Goal: Task Accomplishment & Management: Manage account settings

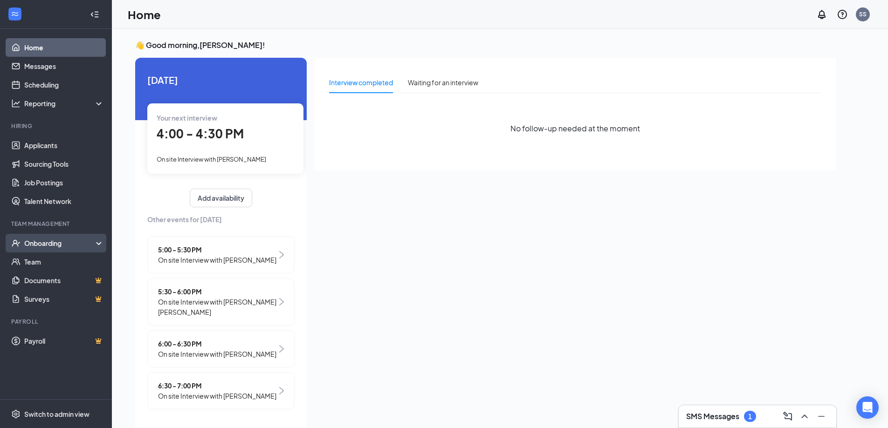
click at [27, 246] on div "Onboarding" at bounding box center [60, 243] width 72 height 9
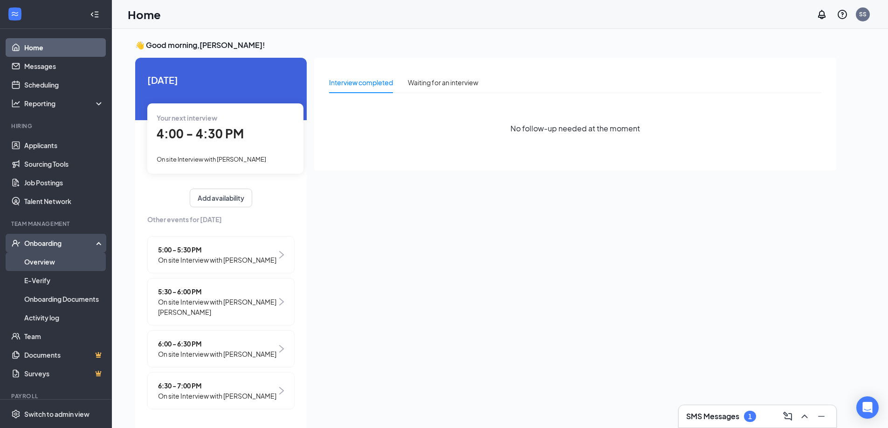
click at [45, 266] on link "Overview" at bounding box center [64, 262] width 80 height 19
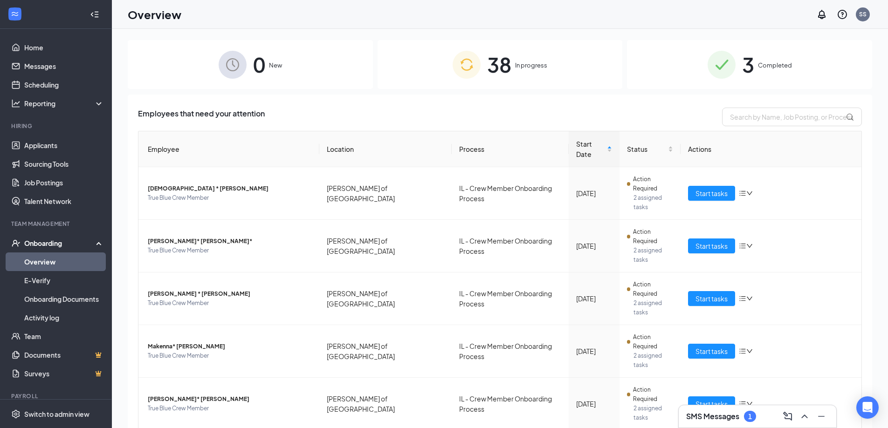
click at [548, 68] on div "38 In progress" at bounding box center [499, 64] width 245 height 49
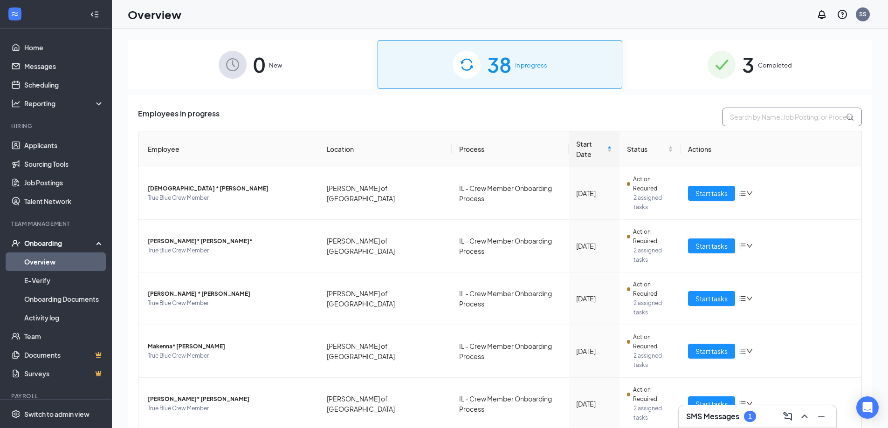
click at [771, 113] on input "text" at bounding box center [792, 117] width 140 height 19
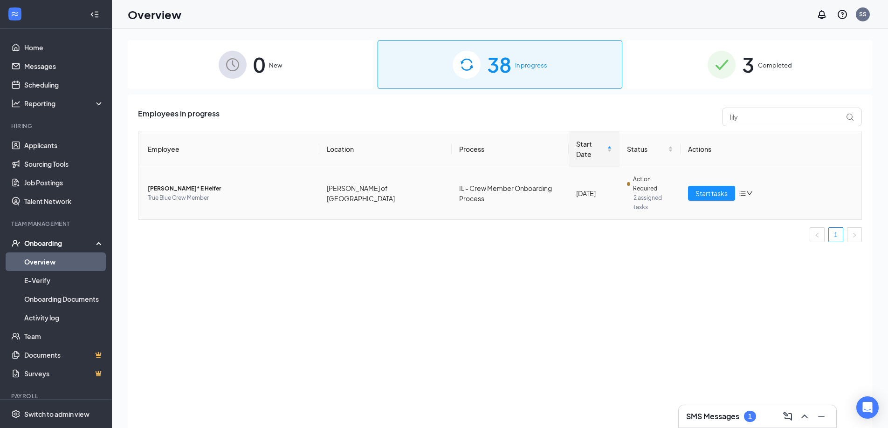
click at [202, 184] on span "[PERSON_NAME]* E Helfer" at bounding box center [230, 188] width 164 height 9
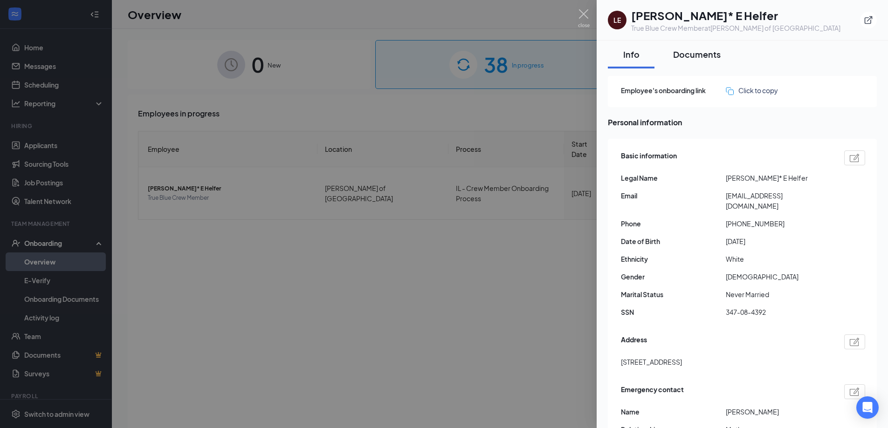
click at [716, 55] on div "Documents" at bounding box center [697, 54] width 48 height 12
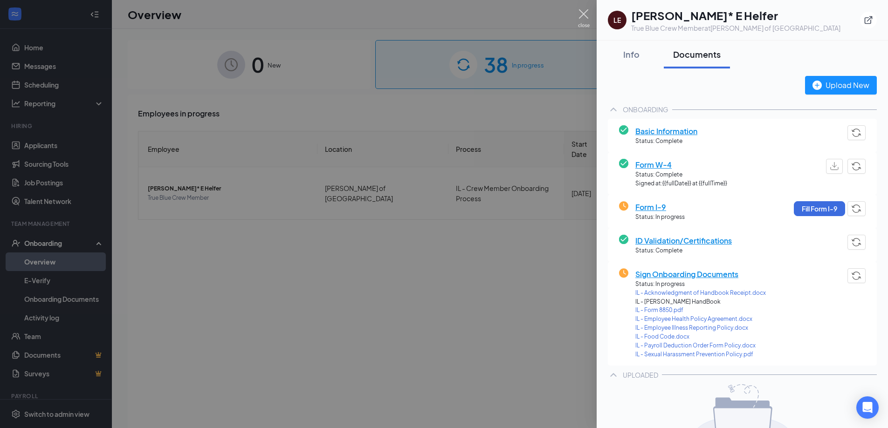
click at [584, 16] on img at bounding box center [584, 18] width 12 height 18
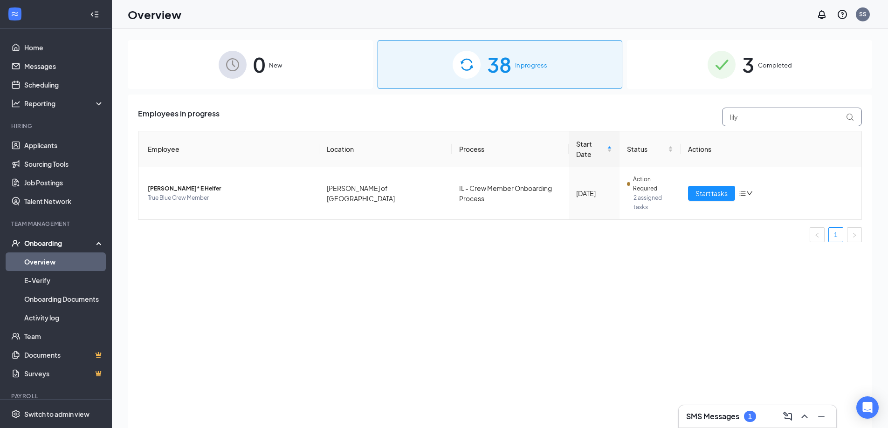
click at [783, 119] on input "lily" at bounding box center [792, 117] width 140 height 19
type input "l"
click at [217, 184] on span "[PERSON_NAME]* [PERSON_NAME]" at bounding box center [230, 188] width 164 height 9
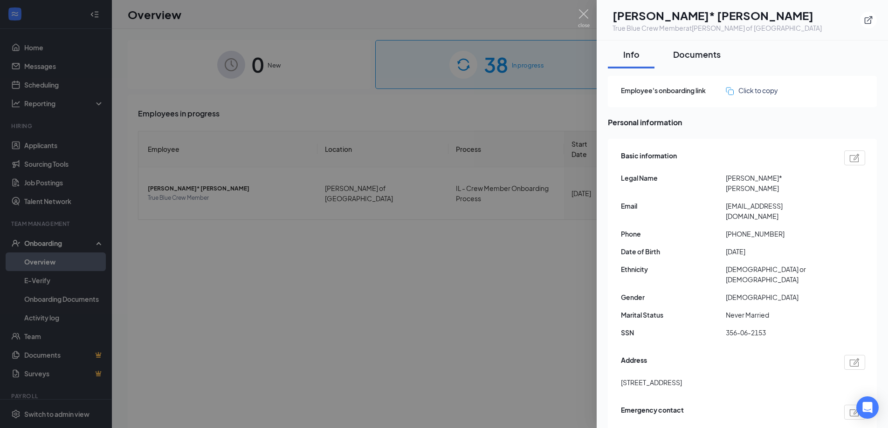
click at [686, 59] on div "Documents" at bounding box center [697, 54] width 48 height 12
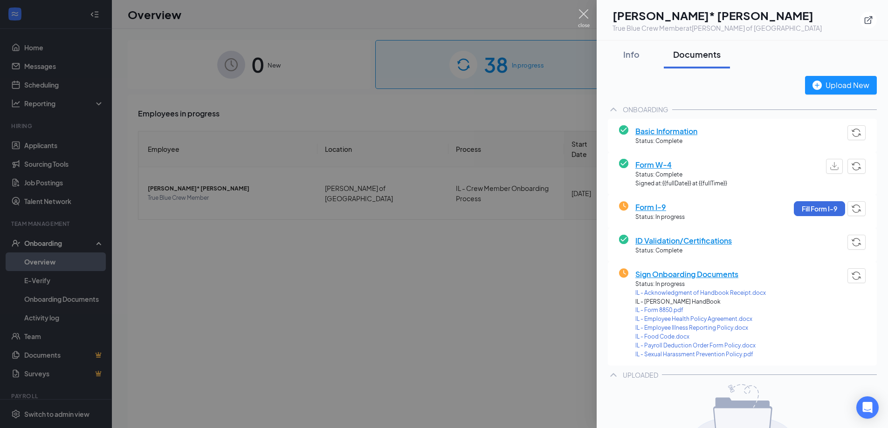
click at [583, 13] on img at bounding box center [584, 18] width 12 height 18
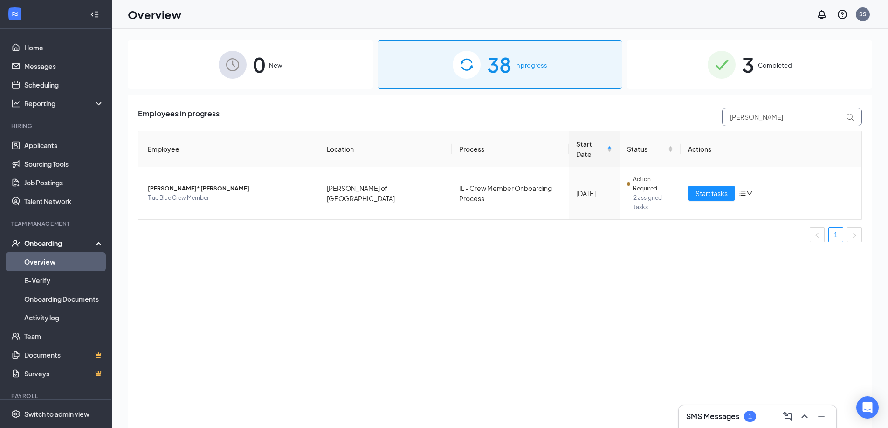
drag, startPoint x: 760, startPoint y: 121, endPoint x: 706, endPoint y: 128, distance: 55.0
click at [706, 128] on div "Employees in progress [PERSON_NAME] Location Process Start Date Status Actions …" at bounding box center [500, 179] width 724 height 142
type input "[PERSON_NAME]"
click at [213, 193] on span "True Blue Crew Member" at bounding box center [230, 197] width 164 height 9
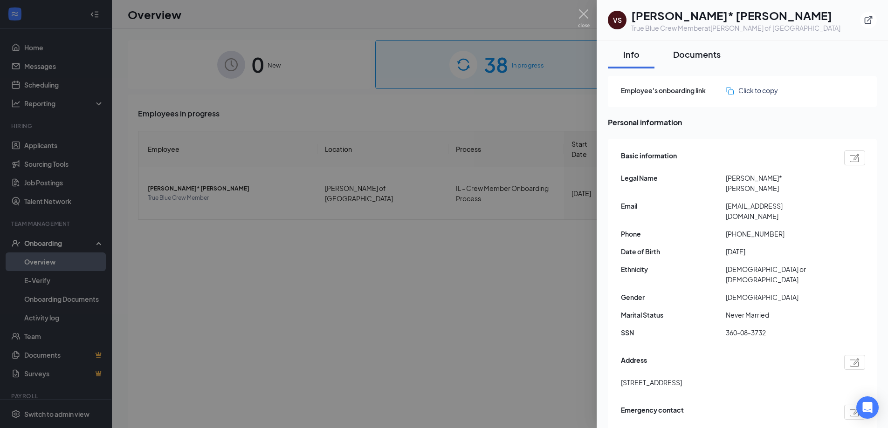
click at [695, 56] on div "Documents" at bounding box center [697, 54] width 48 height 12
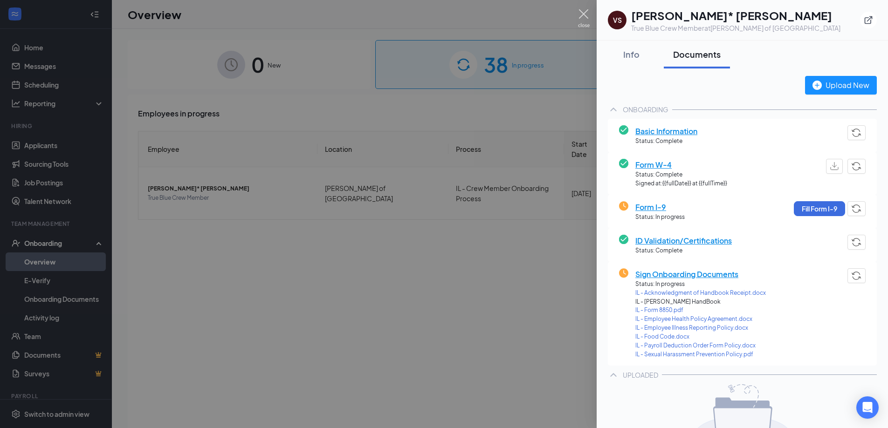
drag, startPoint x: 587, startPoint y: 11, endPoint x: 583, endPoint y: 2, distance: 10.2
click at [587, 12] on img at bounding box center [584, 18] width 12 height 18
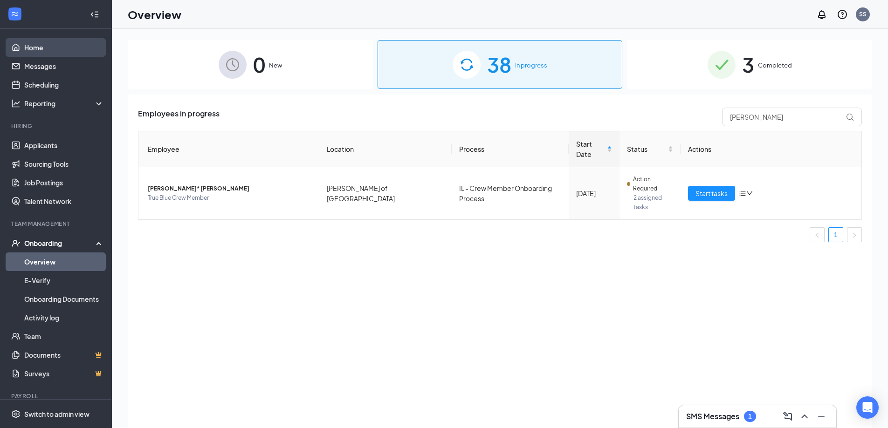
click at [37, 50] on link "Home" at bounding box center [64, 47] width 80 height 19
